Goal: Task Accomplishment & Management: Manage account settings

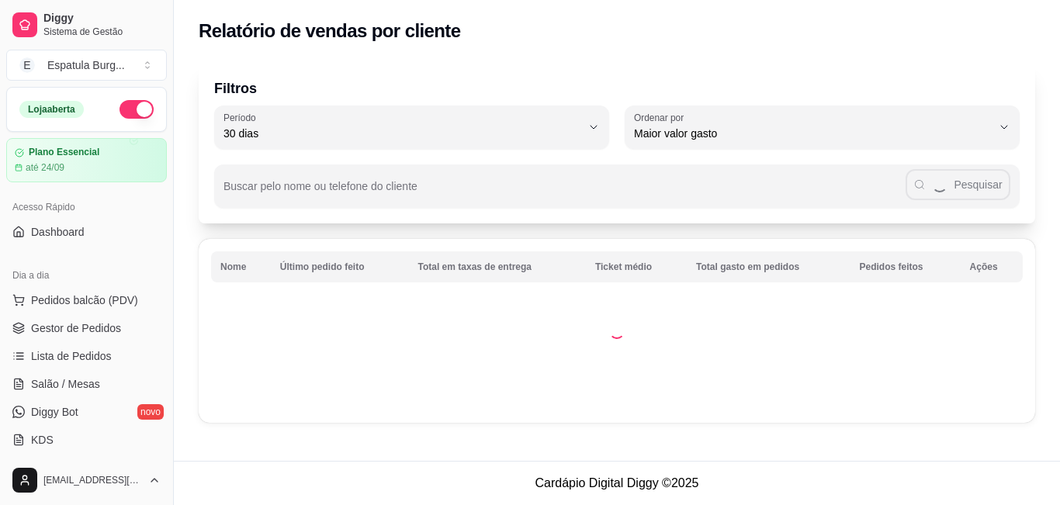
select select "30"
select select "HIGHEST_TOTAL_SPENT_WITH_ORDERS"
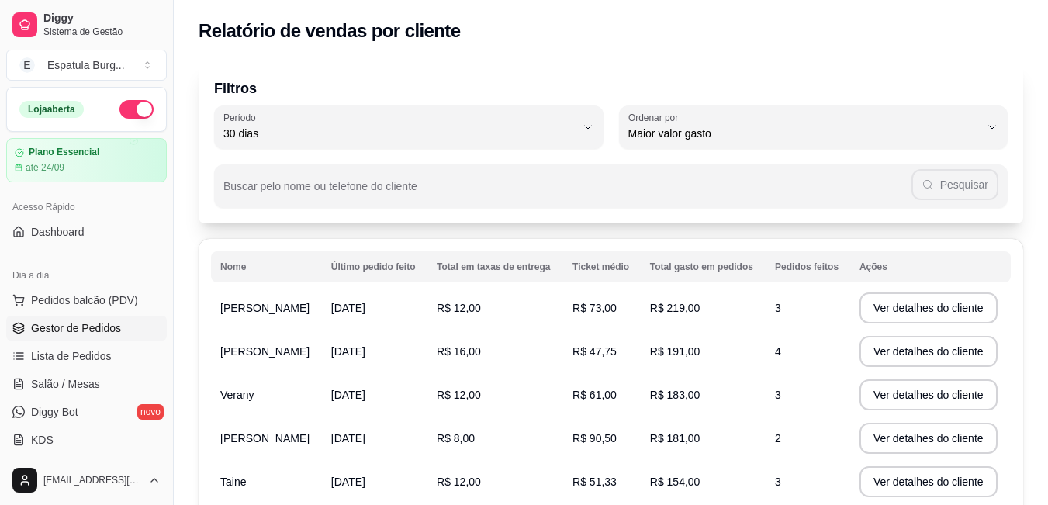
click at [83, 333] on span "Gestor de Pedidos" at bounding box center [76, 328] width 90 height 16
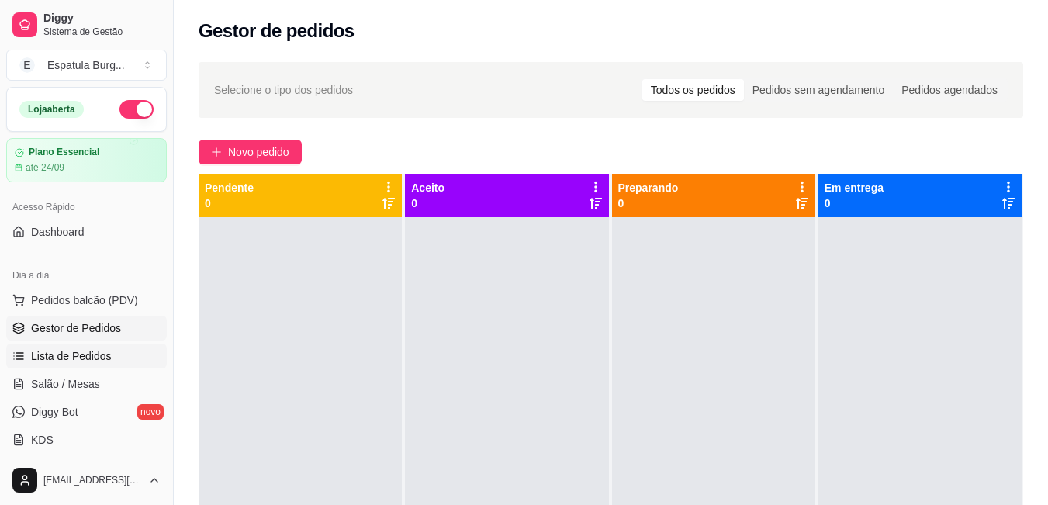
click at [49, 361] on span "Lista de Pedidos" at bounding box center [71, 356] width 81 height 16
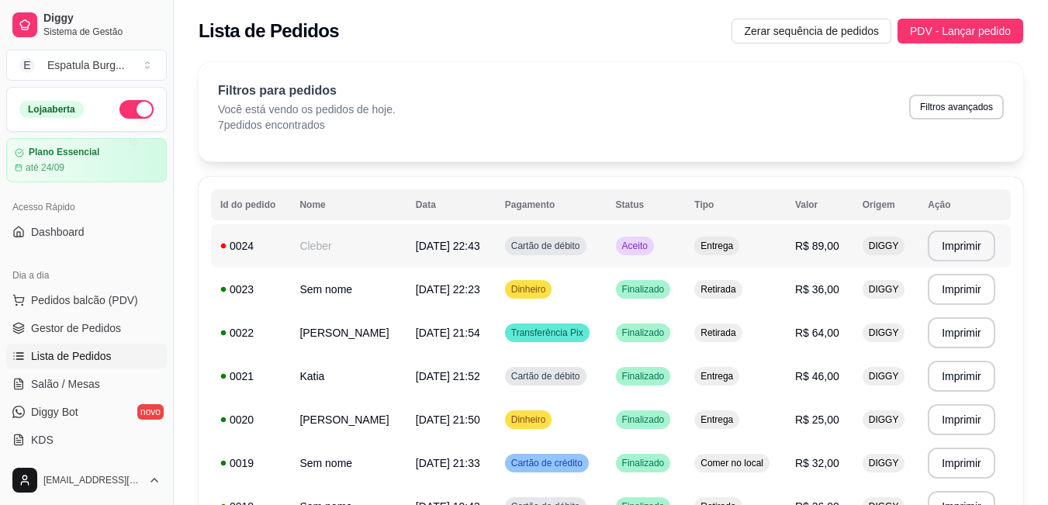
click at [579, 248] on td "Cartão de débito" at bounding box center [551, 245] width 111 height 43
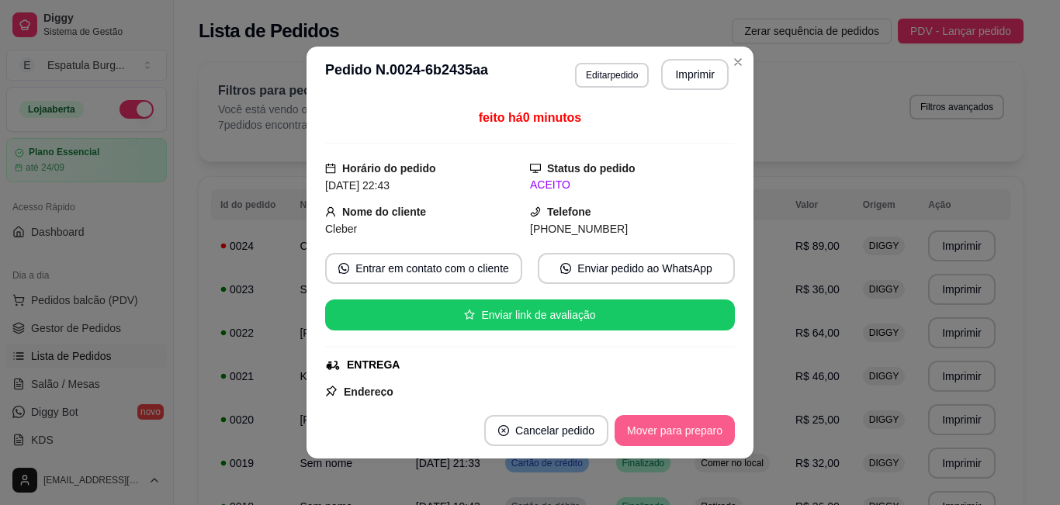
click at [688, 431] on button "Mover para preparo" at bounding box center [675, 430] width 120 height 31
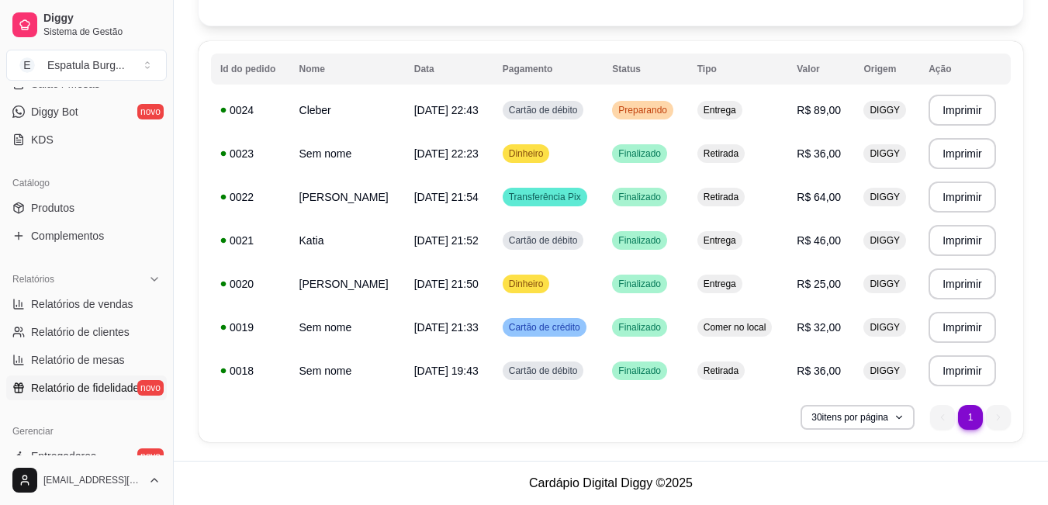
scroll to position [310, 0]
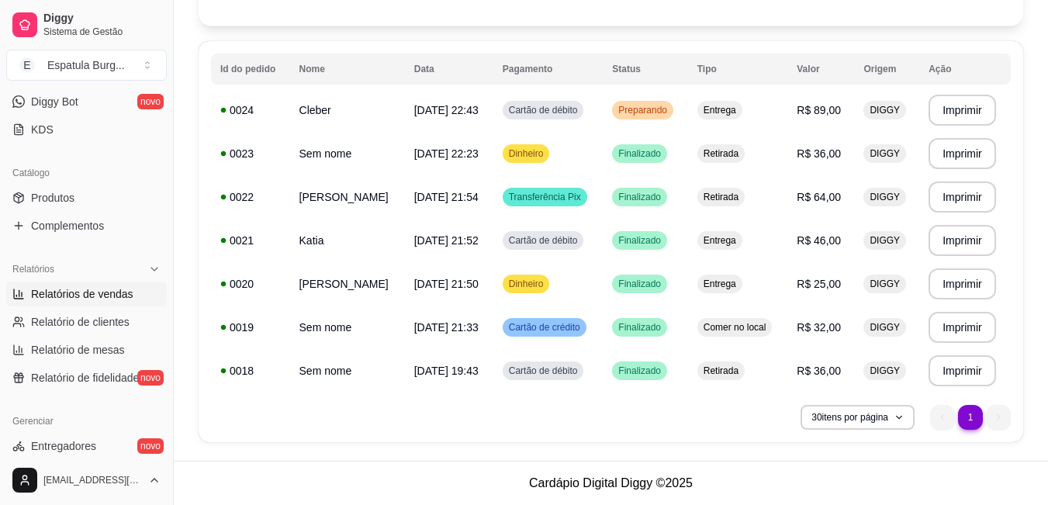
click at [111, 293] on span "Relatórios de vendas" at bounding box center [82, 294] width 102 height 16
select select "ALL"
select select "0"
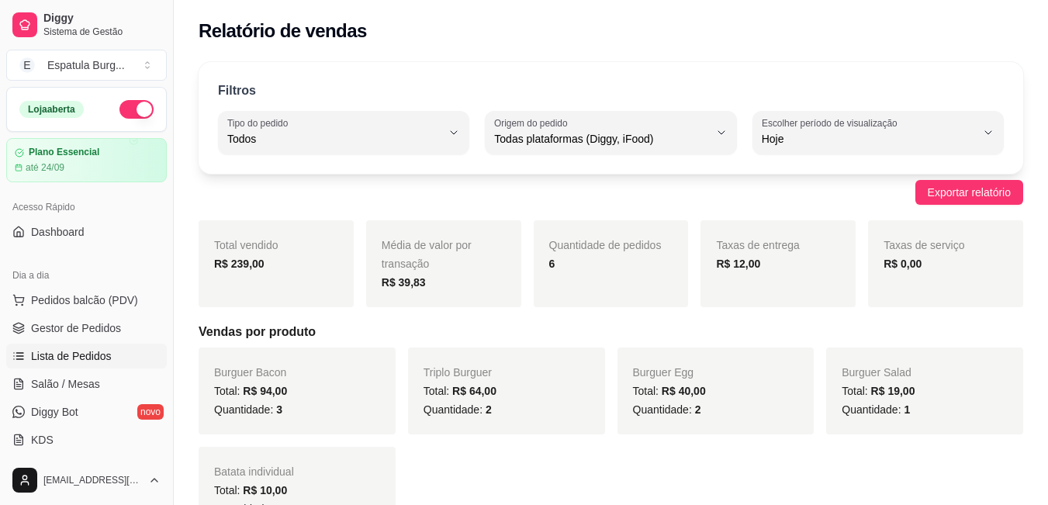
click at [88, 358] on span "Lista de Pedidos" at bounding box center [71, 356] width 81 height 16
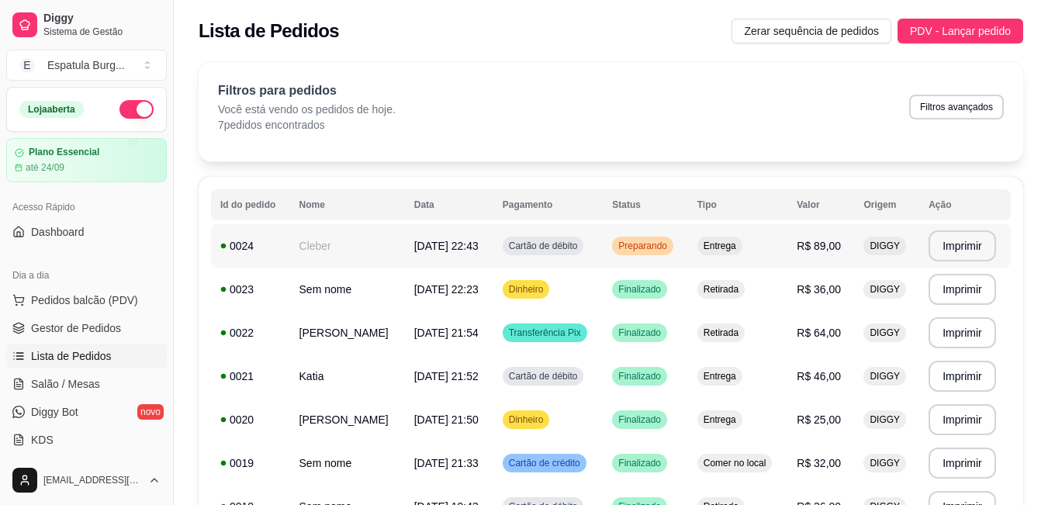
click at [469, 241] on td "[DATE] 22:43" at bounding box center [449, 245] width 88 height 43
click at [420, 240] on span "[DATE] 22:43" at bounding box center [446, 246] width 64 height 12
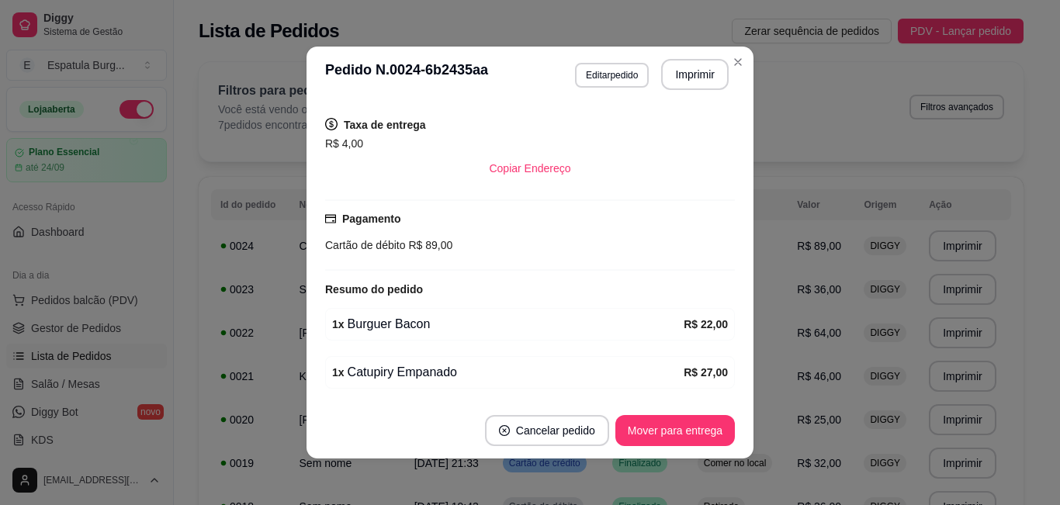
scroll to position [456, 0]
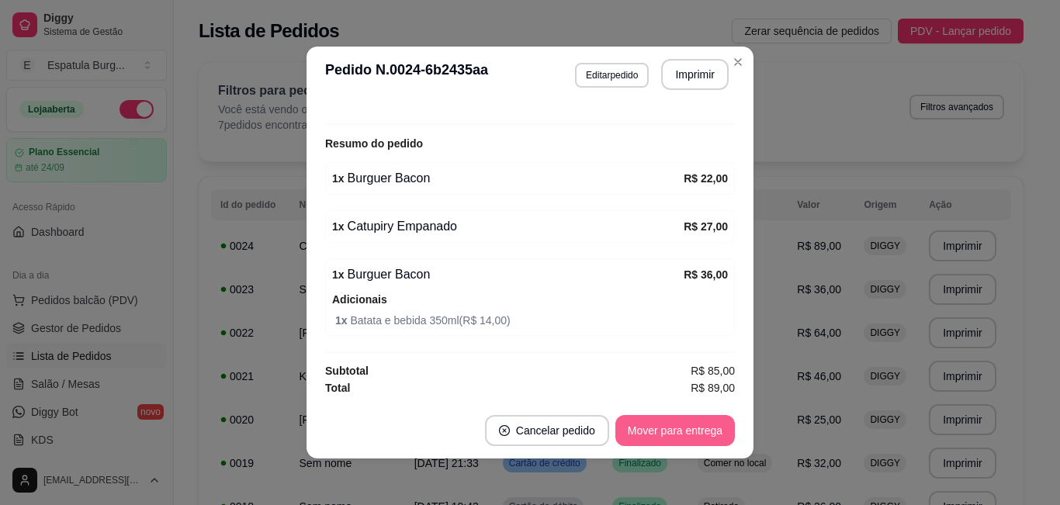
click at [666, 427] on button "Mover para entrega" at bounding box center [674, 430] width 119 height 31
click at [650, 435] on button "Mover para finalizado" at bounding box center [670, 431] width 125 height 30
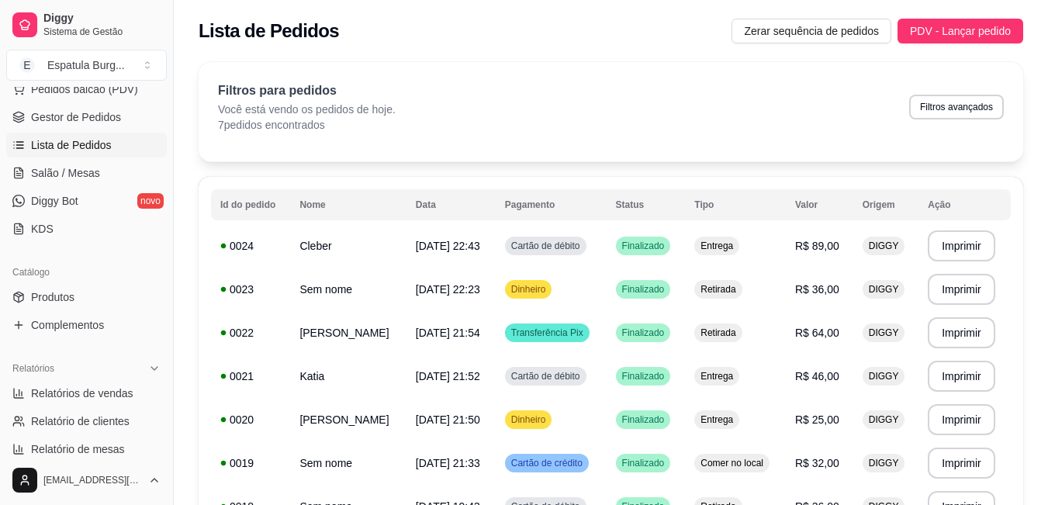
scroll to position [310, 0]
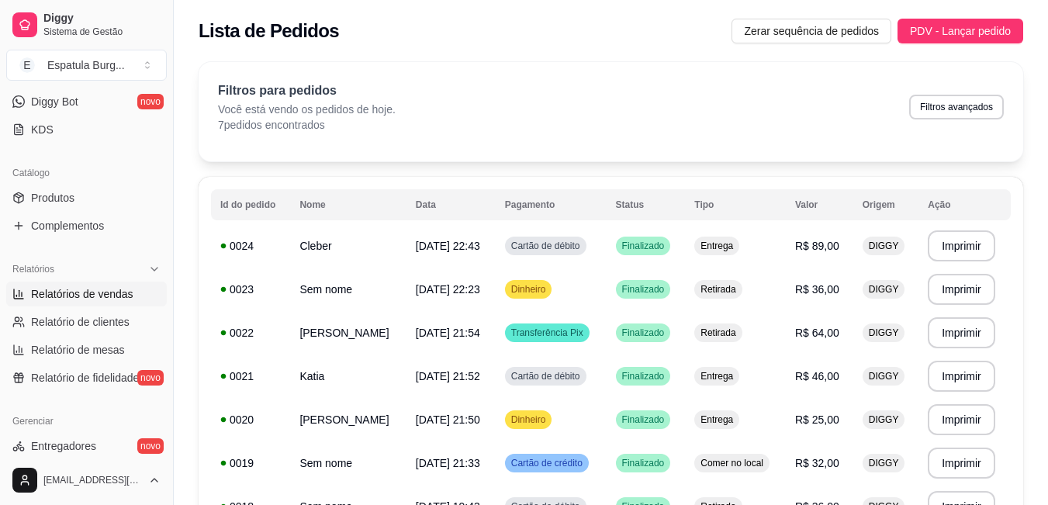
click at [94, 302] on link "Relatórios de vendas" at bounding box center [86, 294] width 161 height 25
select select "ALL"
select select "0"
